Goal: Check status: Check status

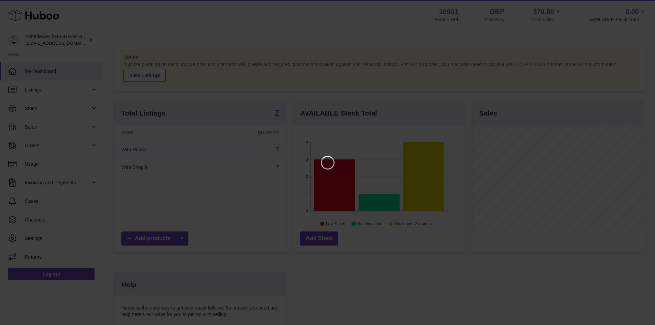
scroll to position [107, 173]
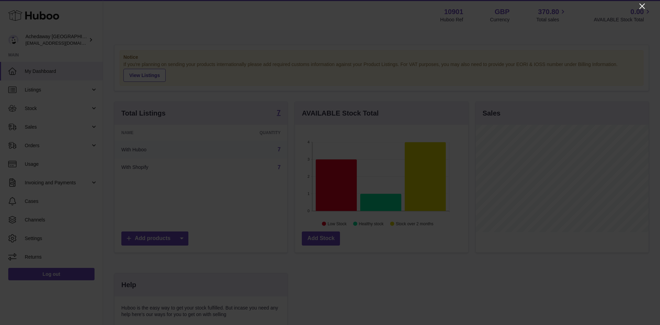
click at [639, 7] on icon "Close" at bounding box center [642, 6] width 8 height 8
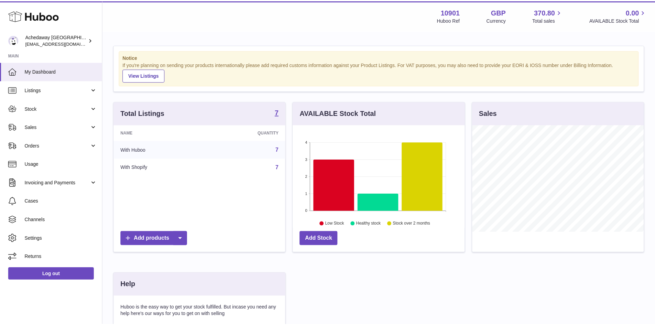
scroll to position [343655, 343591]
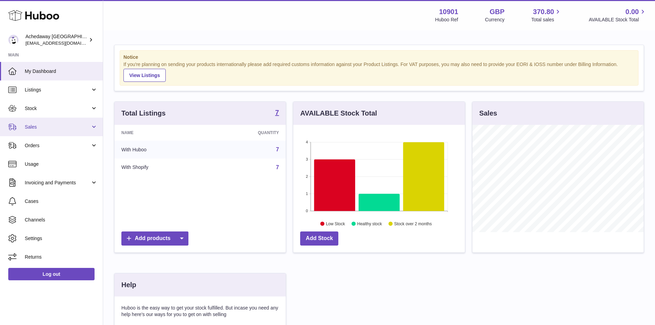
click at [40, 131] on link "Sales" at bounding box center [51, 127] width 103 height 19
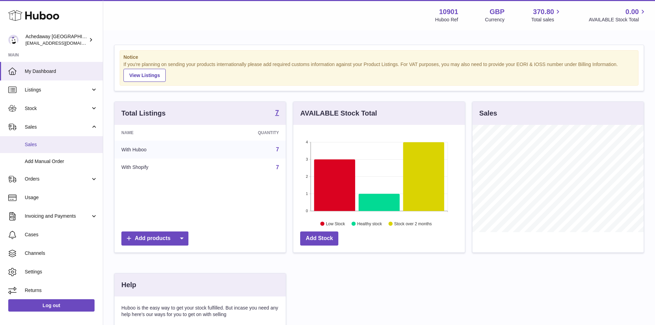
click at [35, 150] on link "Sales" at bounding box center [51, 144] width 103 height 17
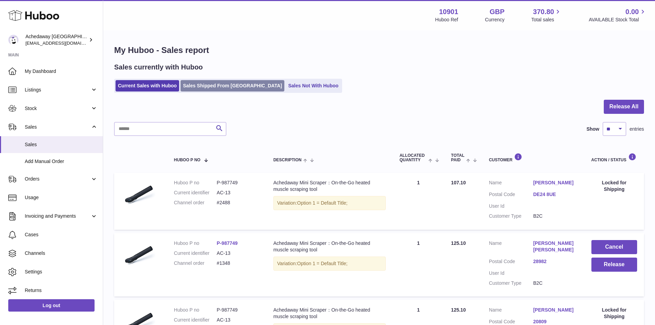
click at [205, 84] on link "Sales Shipped From [GEOGRAPHIC_DATA]" at bounding box center [232, 85] width 104 height 11
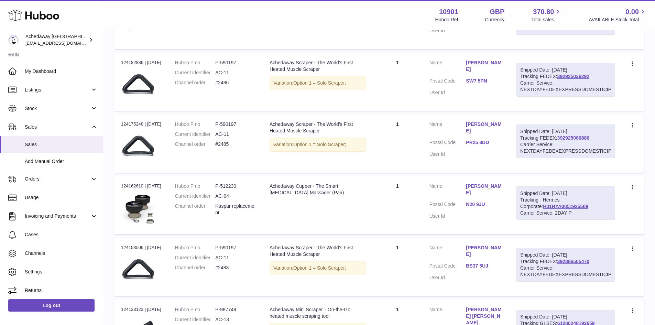
scroll to position [297, 0]
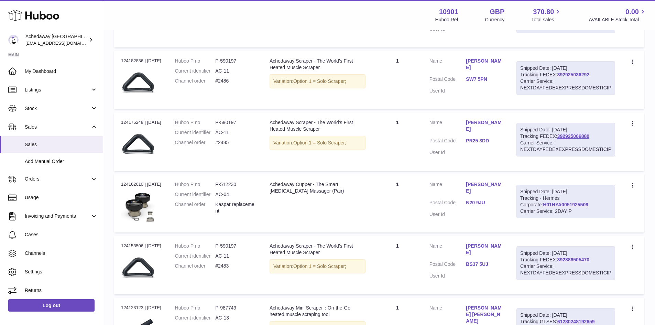
drag, startPoint x: 572, startPoint y: 205, endPoint x: 544, endPoint y: 200, distance: 29.0
click at [544, 200] on div "Shipped Date: [DATE] Tracking - Hermes Corporate: H01HYA0051925509 Carrier Serv…" at bounding box center [565, 202] width 99 height 34
copy div "Hermes Corporate: H01HYA0051925509"
